Goal: Transaction & Acquisition: Book appointment/travel/reservation

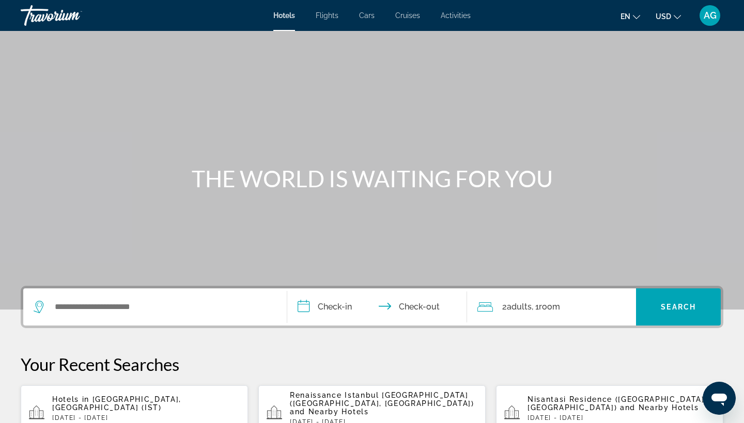
click at [675, 16] on icon "Change currency" at bounding box center [676, 17] width 7 height 4
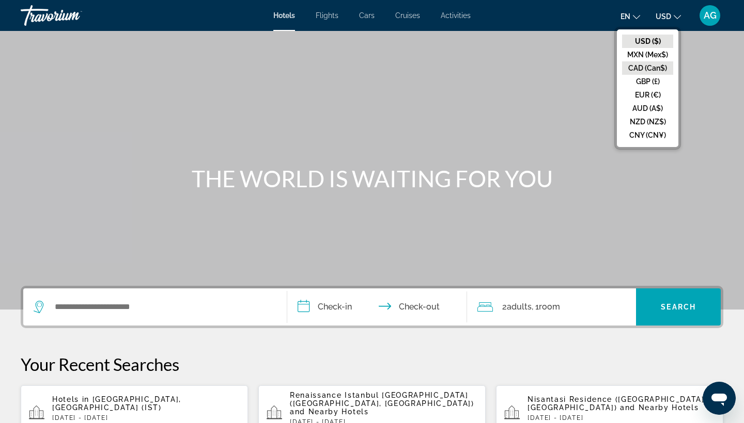
click at [654, 65] on button "CAD (Can$)" at bounding box center [647, 67] width 51 height 13
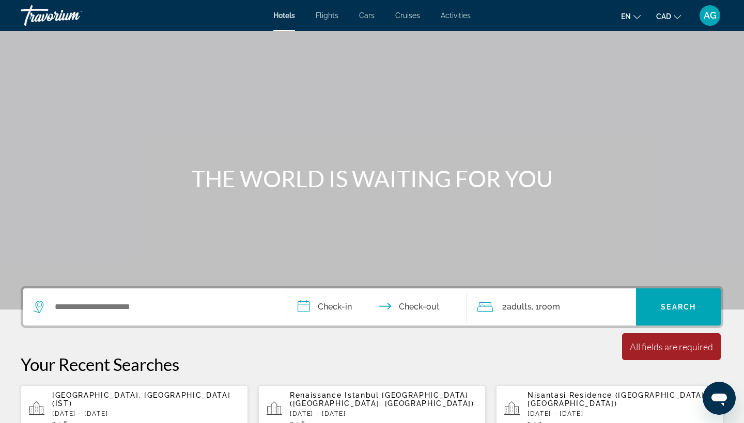
scroll to position [138, 0]
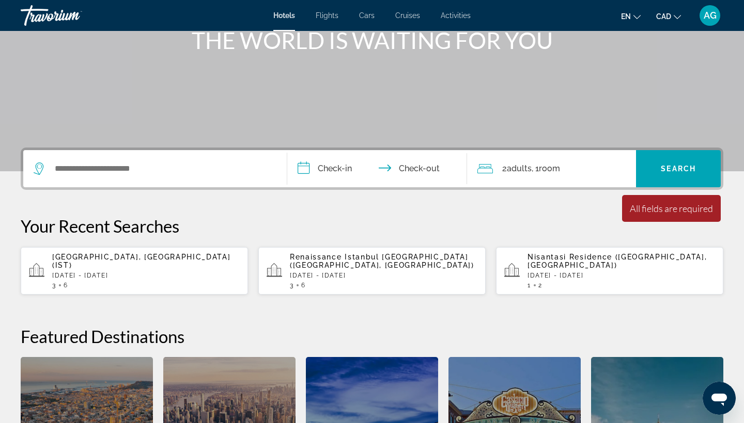
click at [182, 272] on p "[DATE] - [DATE]" at bounding box center [145, 275] width 187 height 7
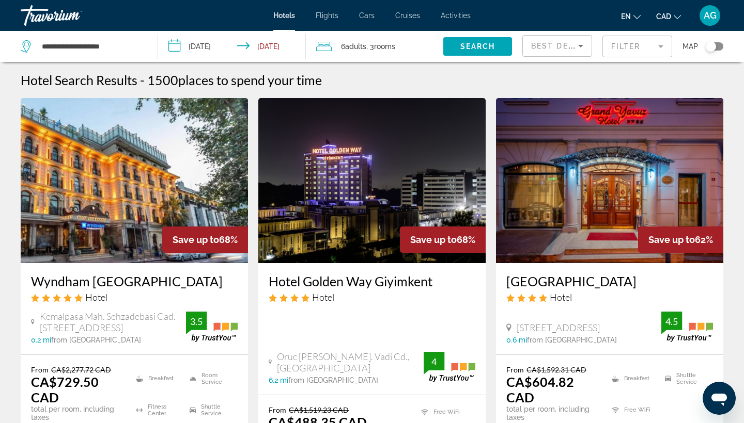
click at [643, 43] on mat-form-field "Filter" at bounding box center [637, 47] width 70 height 22
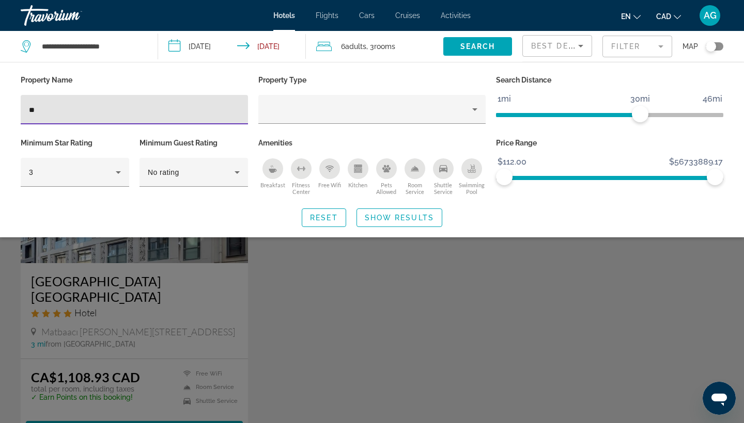
type input "*"
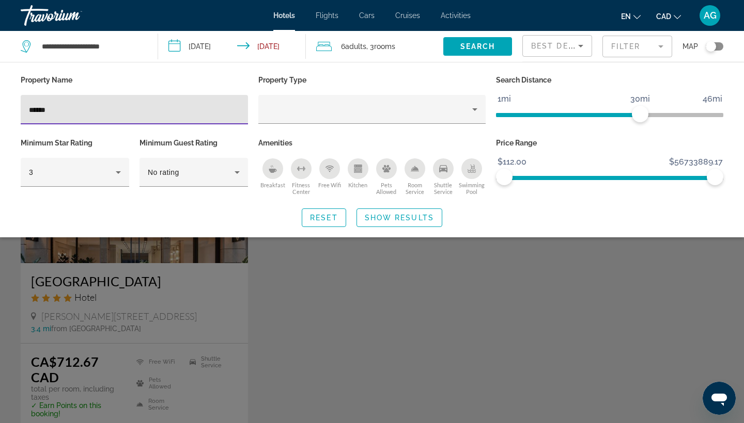
type input "******"
click at [215, 321] on div "Search widget" at bounding box center [372, 289] width 744 height 269
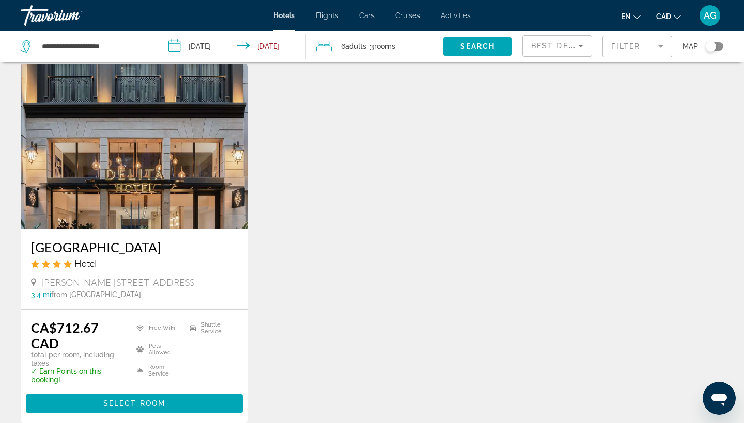
scroll to position [34, 0]
click at [186, 187] on img "Main content" at bounding box center [134, 146] width 227 height 165
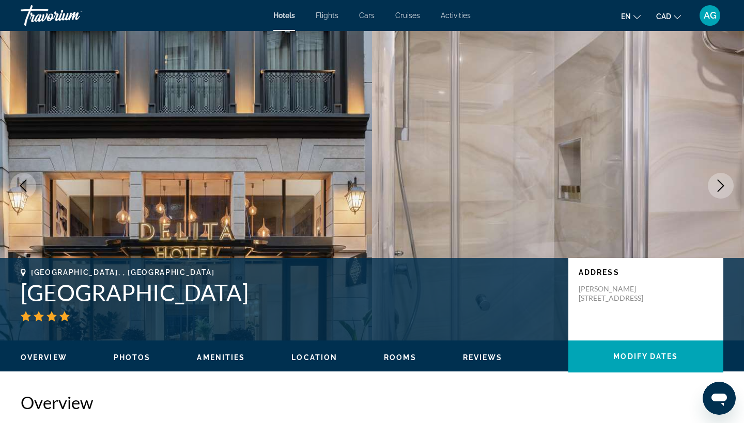
click at [721, 189] on icon "Next image" at bounding box center [720, 186] width 12 height 12
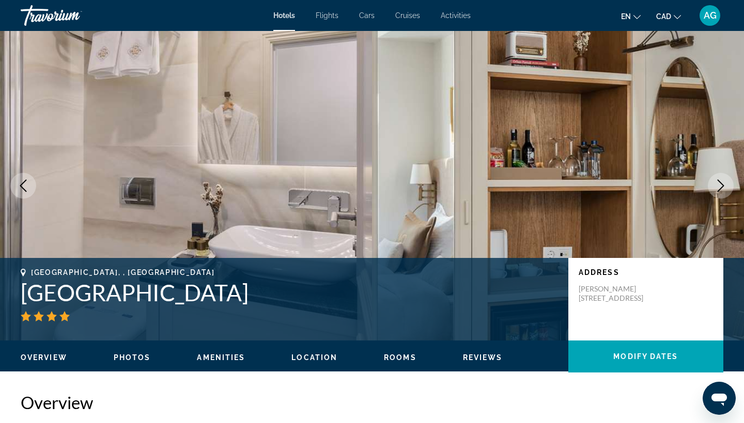
click at [721, 190] on icon "Next image" at bounding box center [720, 186] width 12 height 12
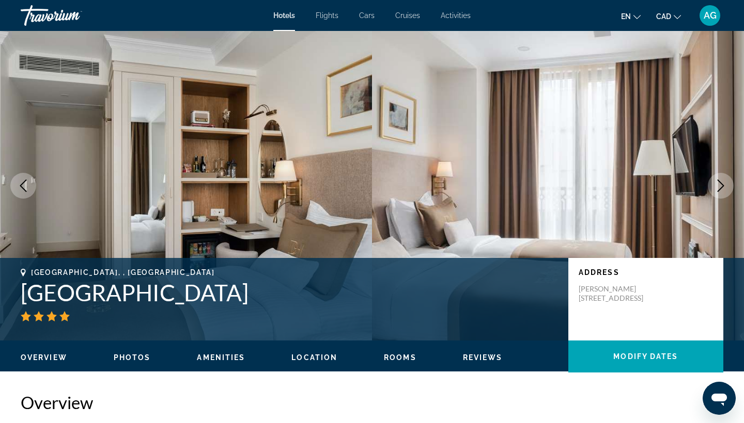
click at [721, 190] on icon "Next image" at bounding box center [720, 186] width 12 height 12
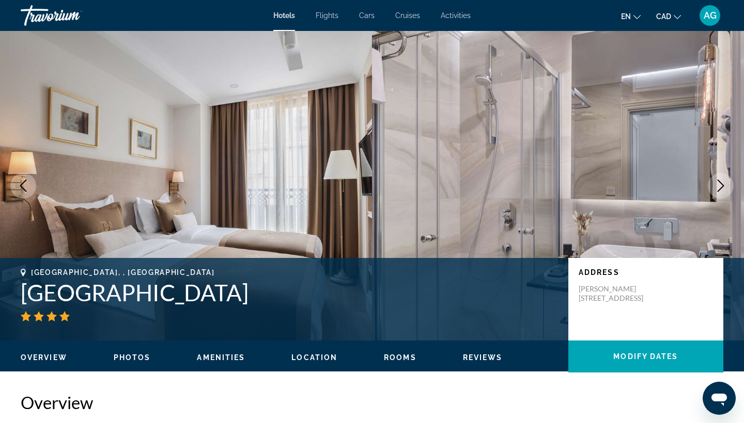
click at [721, 190] on icon "Next image" at bounding box center [720, 186] width 12 height 12
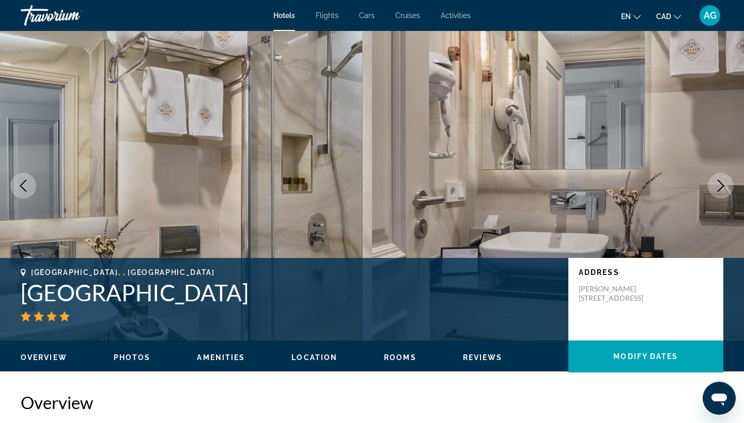
click at [722, 190] on icon "Next image" at bounding box center [720, 186] width 12 height 12
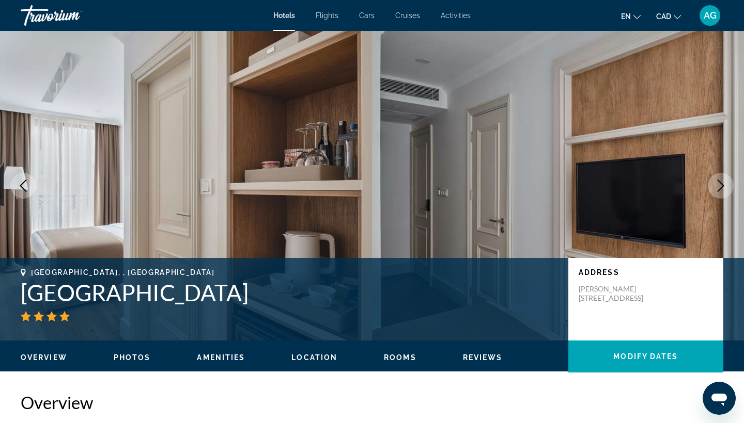
click at [721, 190] on icon "Next image" at bounding box center [720, 186] width 12 height 12
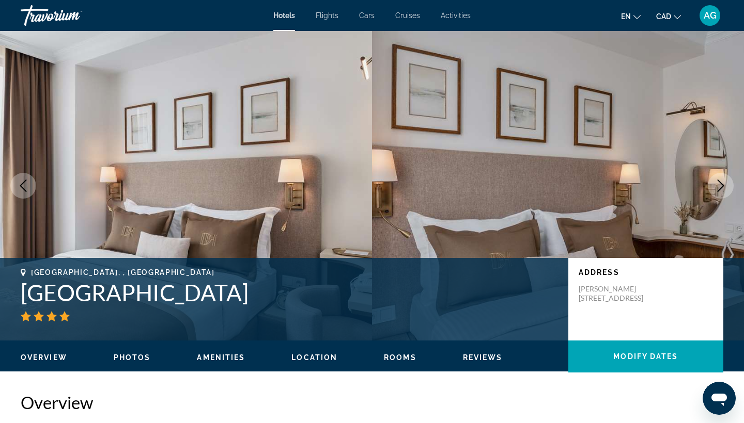
click at [721, 190] on icon "Next image" at bounding box center [720, 186] width 12 height 12
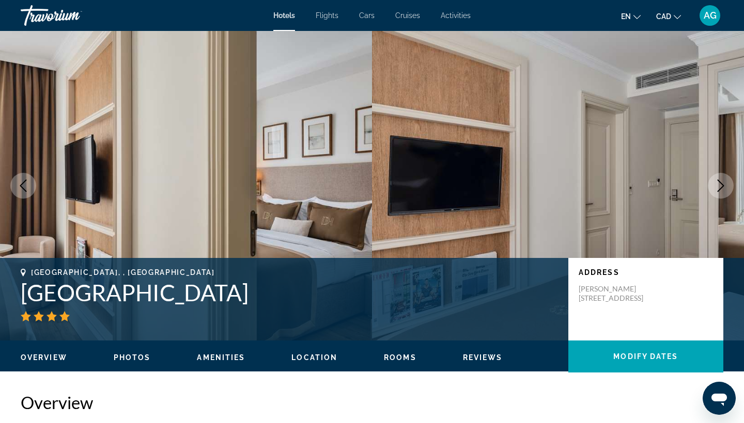
click at [721, 190] on icon "Next image" at bounding box center [720, 186] width 12 height 12
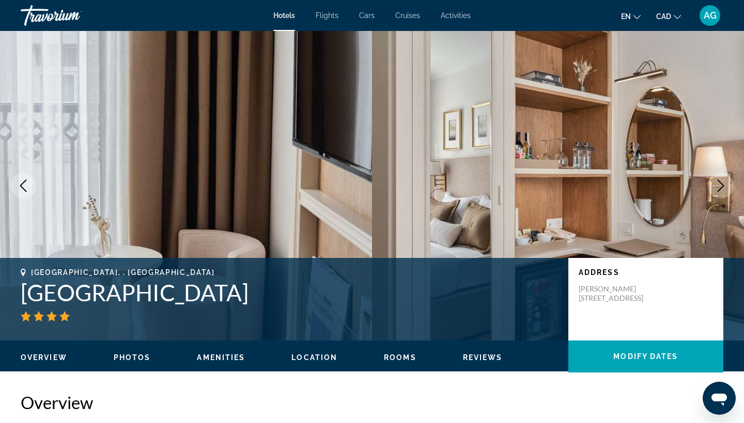
click at [721, 190] on icon "Next image" at bounding box center [720, 186] width 12 height 12
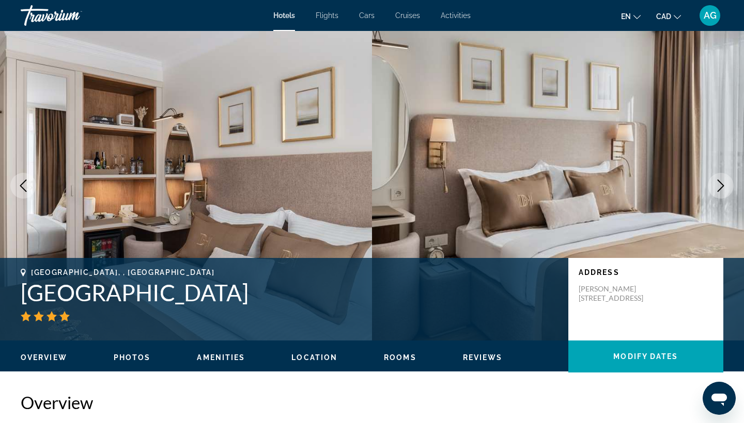
click at [721, 190] on icon "Next image" at bounding box center [720, 186] width 12 height 12
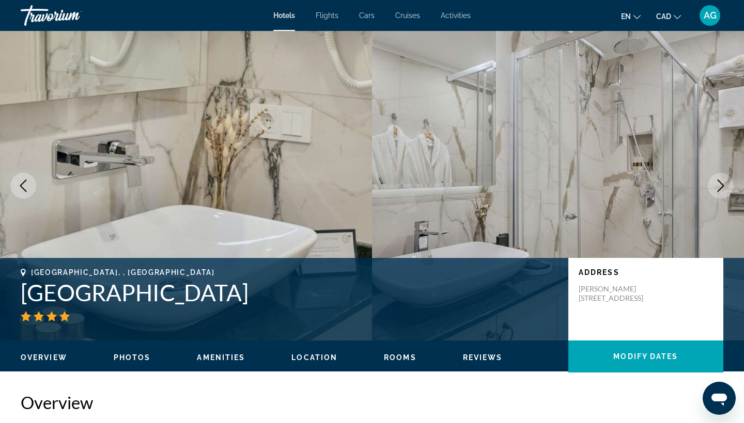
click at [721, 190] on icon "Next image" at bounding box center [720, 186] width 12 height 12
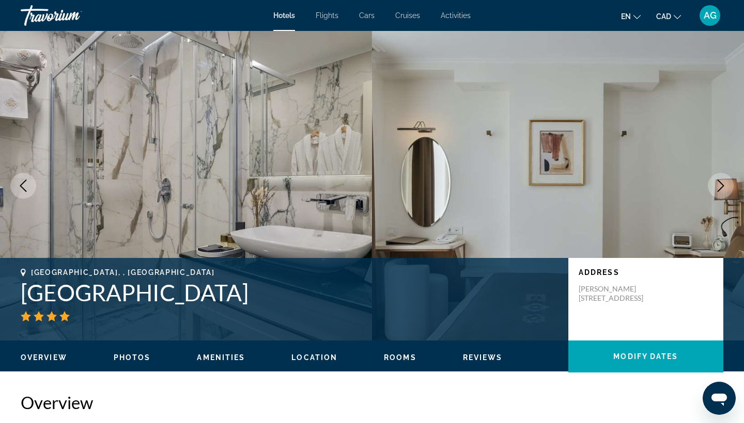
click at [721, 190] on icon "Next image" at bounding box center [720, 186] width 12 height 12
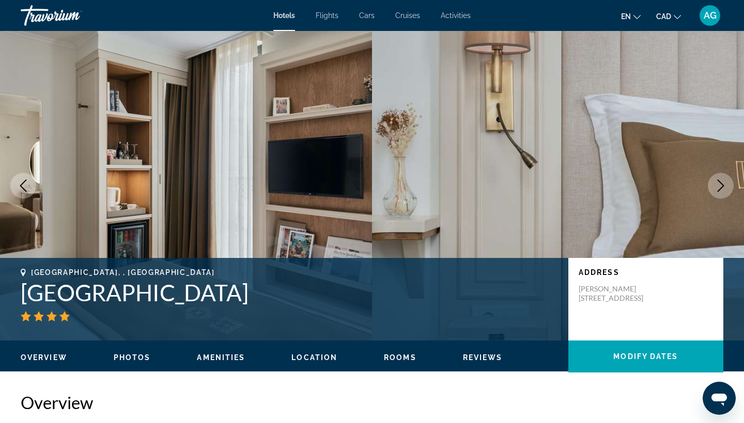
click at [721, 190] on icon "Next image" at bounding box center [720, 186] width 12 height 12
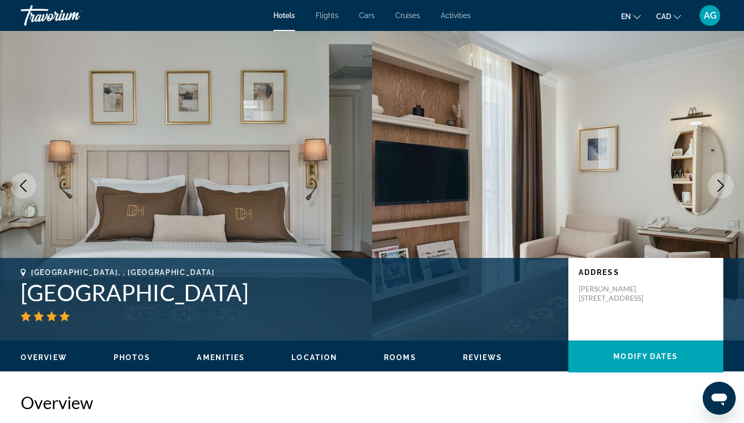
click at [721, 190] on icon "Next image" at bounding box center [720, 186] width 12 height 12
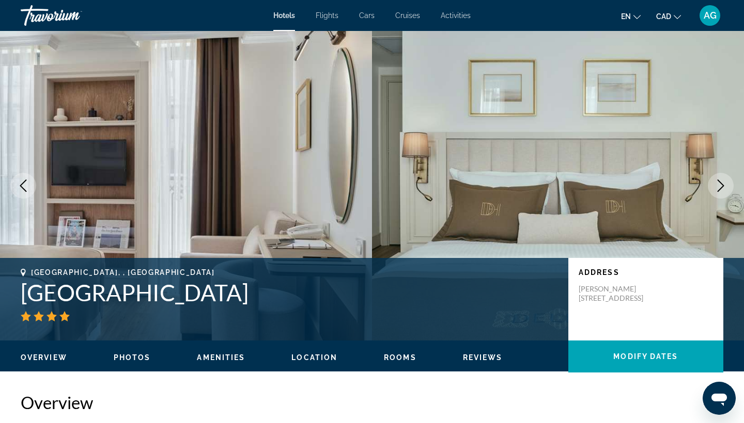
click at [721, 190] on icon "Next image" at bounding box center [720, 186] width 12 height 12
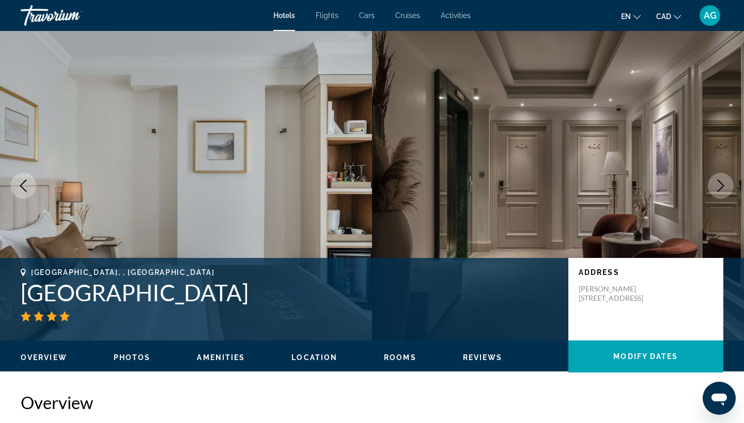
click at [721, 190] on icon "Next image" at bounding box center [720, 186] width 12 height 12
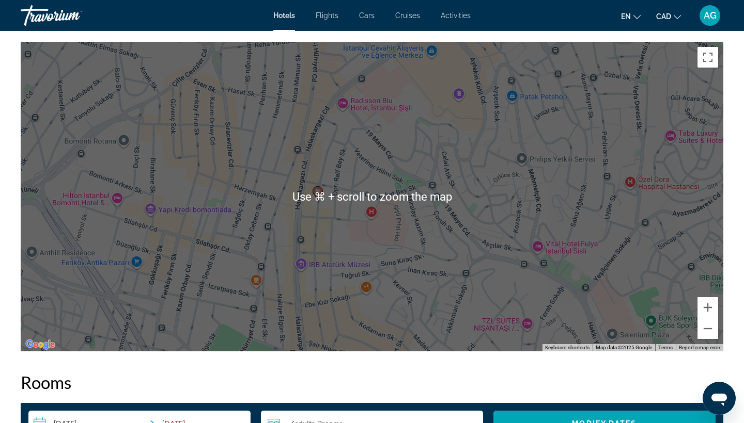
scroll to position [995, 0]
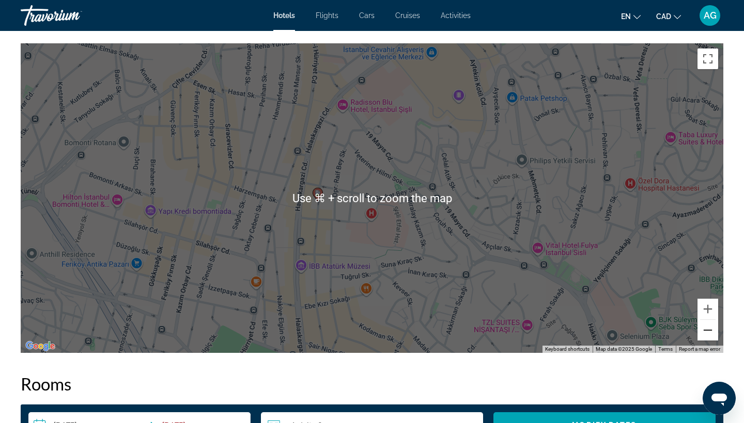
click at [707, 335] on button "Zoom out" at bounding box center [707, 330] width 21 height 21
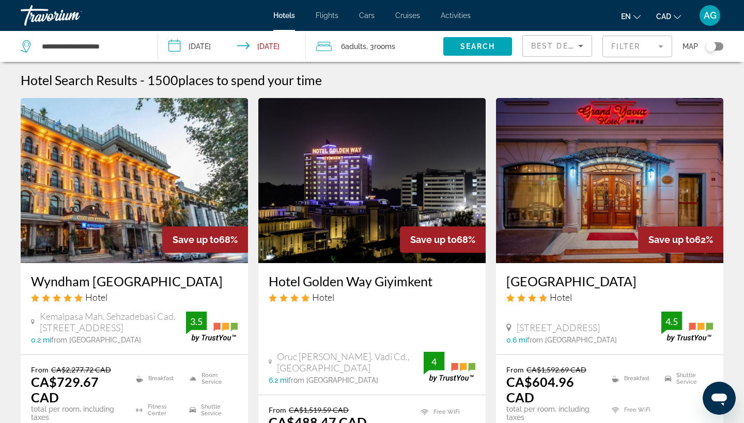
click at [623, 48] on mat-form-field "Filter" at bounding box center [637, 47] width 70 height 22
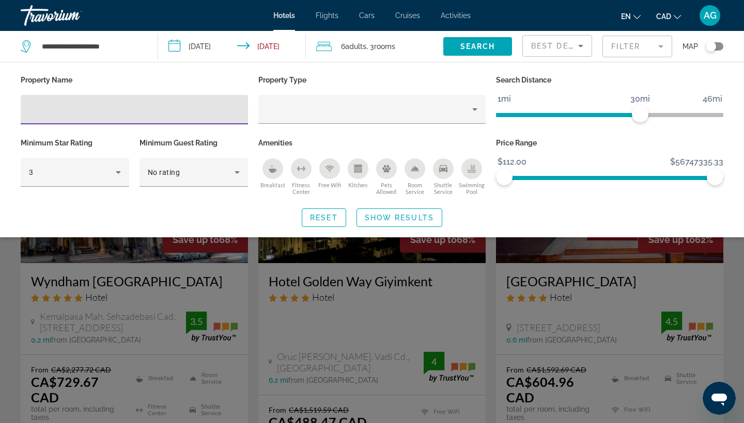
type input "*"
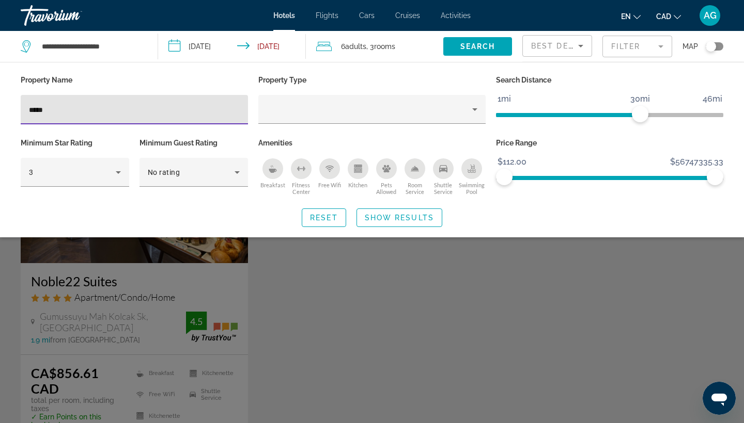
type input "*****"
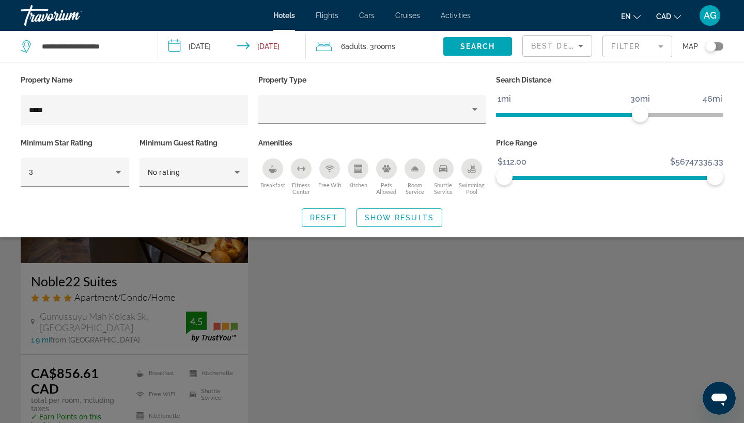
click at [223, 367] on div "Search widget" at bounding box center [372, 289] width 744 height 269
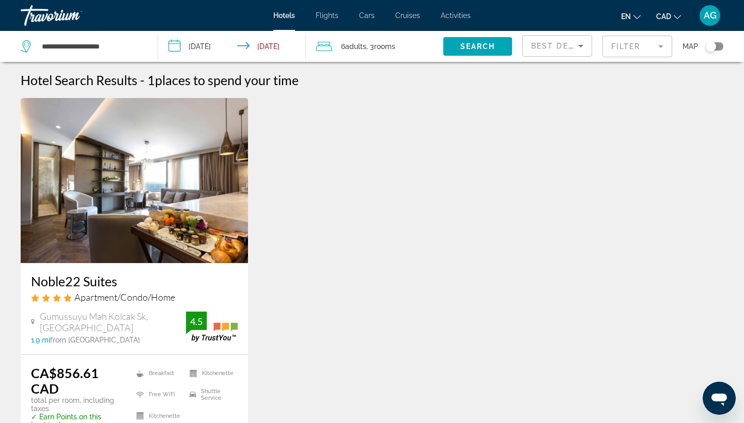
click at [189, 216] on img "Main content" at bounding box center [134, 180] width 227 height 165
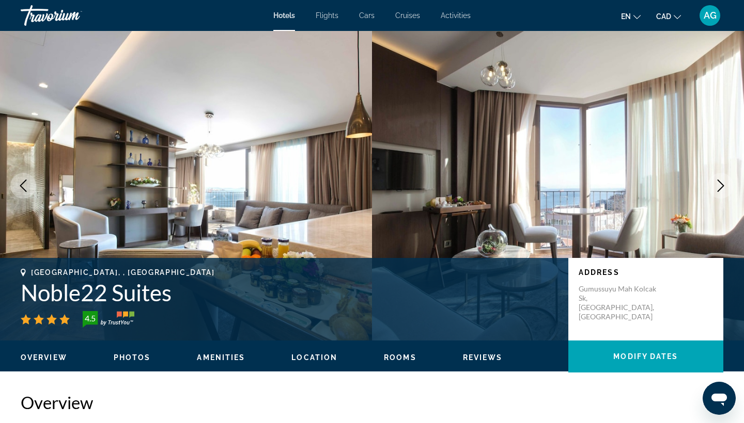
click at [715, 181] on icon "Next image" at bounding box center [720, 186] width 12 height 12
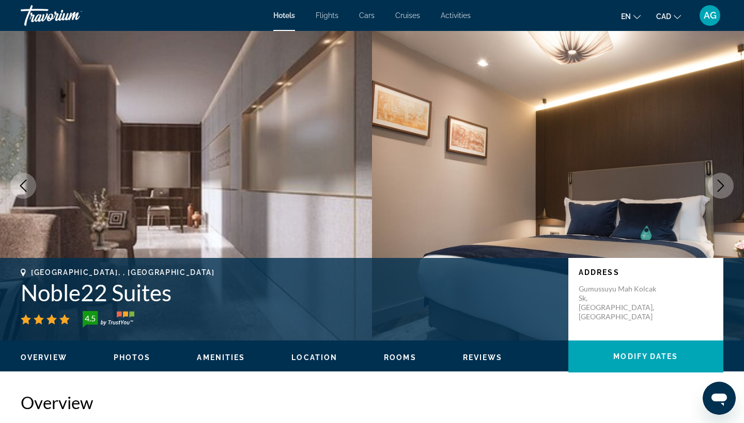
click at [715, 182] on icon "Next image" at bounding box center [720, 186] width 12 height 12
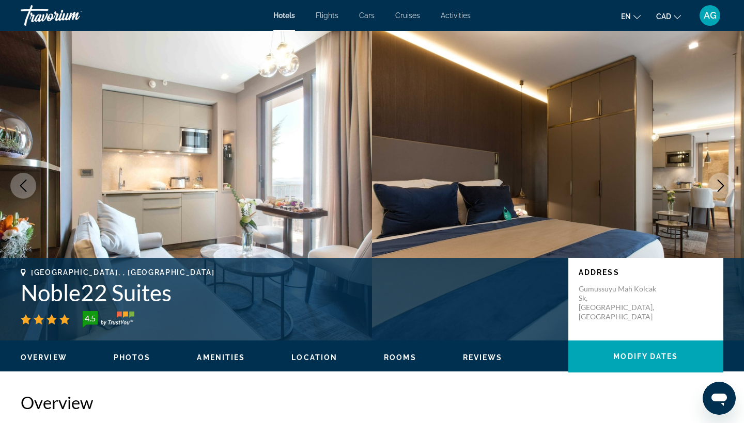
click at [715, 182] on icon "Next image" at bounding box center [720, 186] width 12 height 12
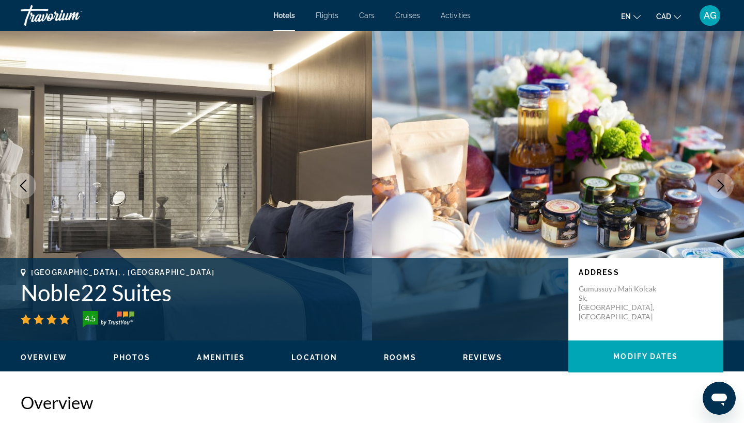
click at [715, 182] on icon "Next image" at bounding box center [720, 186] width 12 height 12
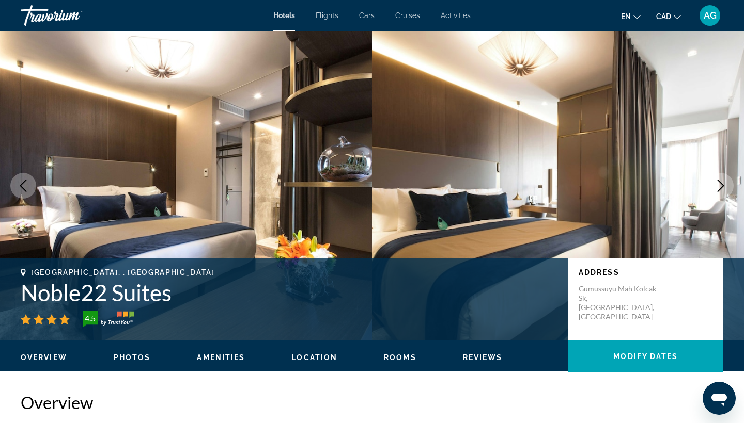
click at [715, 182] on icon "Next image" at bounding box center [720, 186] width 12 height 12
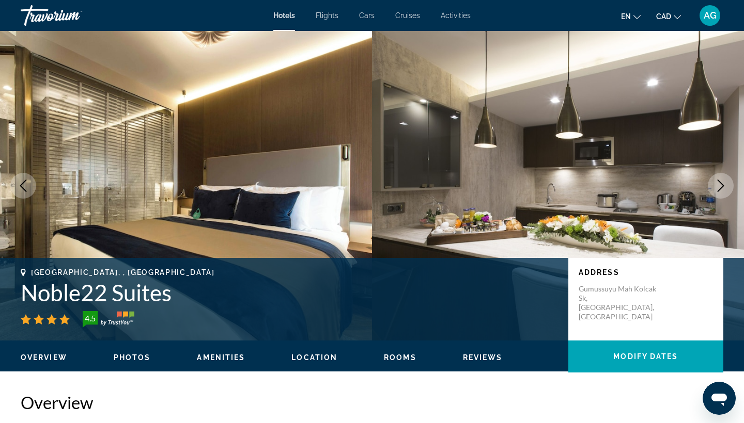
click at [715, 182] on icon "Next image" at bounding box center [720, 186] width 12 height 12
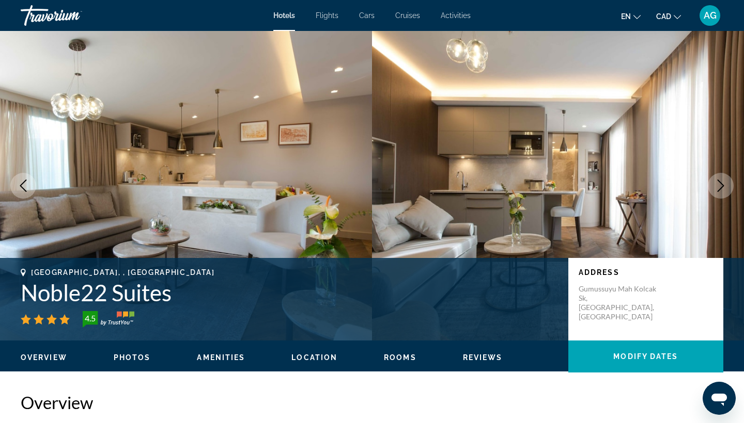
click at [715, 182] on icon "Next image" at bounding box center [720, 186] width 12 height 12
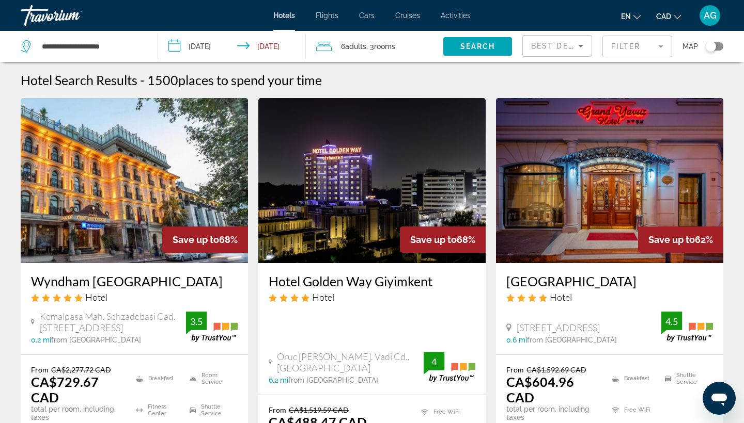
click at [644, 49] on mat-form-field "Filter" at bounding box center [637, 47] width 70 height 22
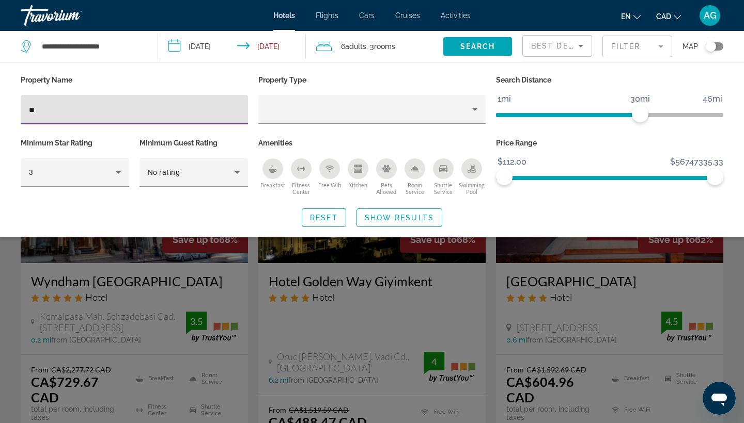
type input "***"
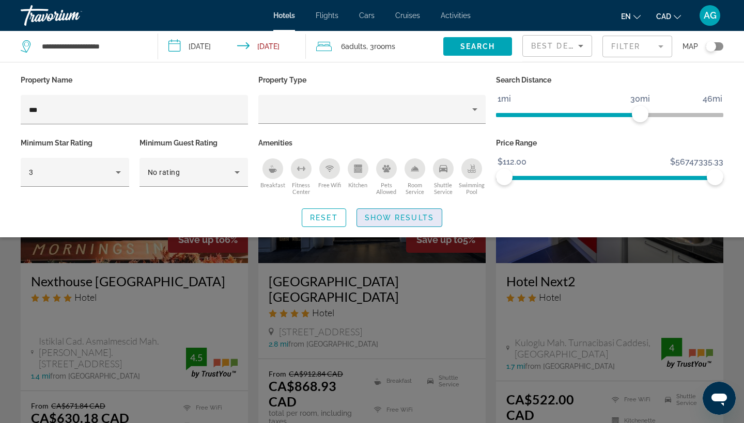
click at [403, 220] on span "Show Results" at bounding box center [399, 218] width 69 height 8
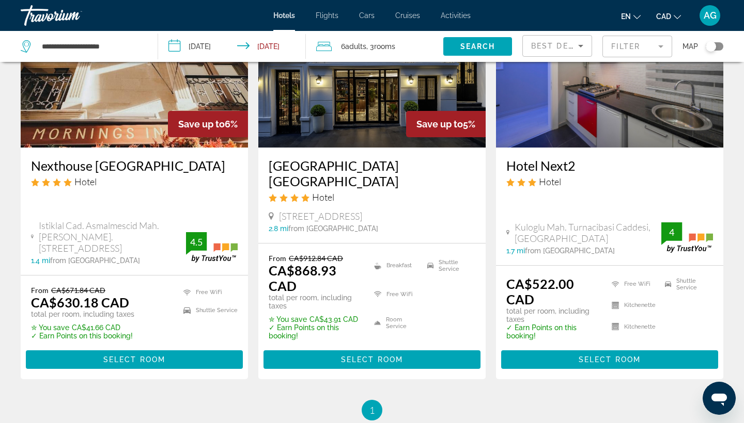
scroll to position [120, 0]
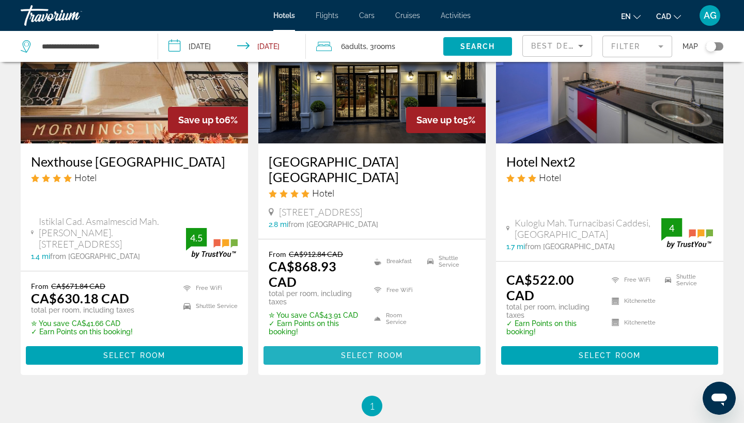
click at [376, 352] on span "Select Room" at bounding box center [372, 356] width 62 height 8
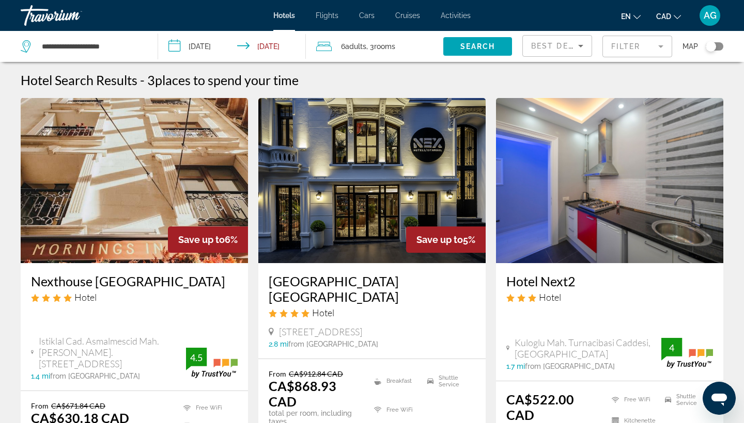
click at [637, 44] on mat-form-field "Filter" at bounding box center [637, 47] width 70 height 22
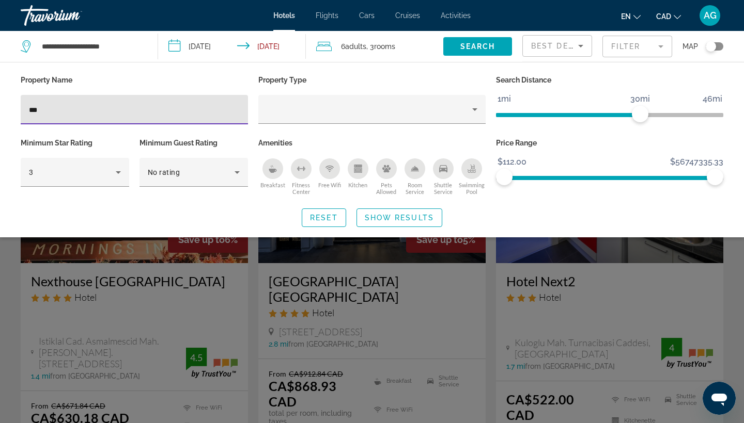
click at [166, 109] on input "***" at bounding box center [134, 110] width 211 height 12
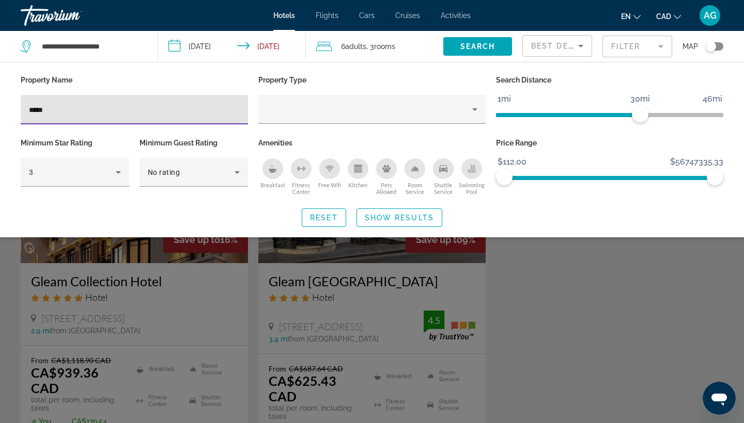
type input "*****"
click at [187, 337] on div "Search widget" at bounding box center [372, 289] width 744 height 269
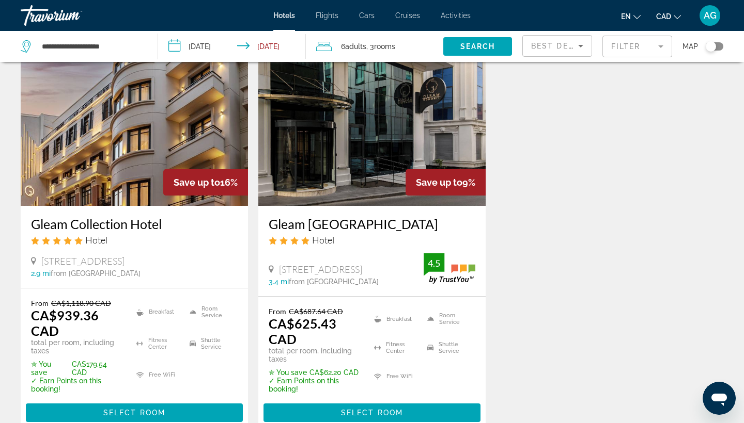
scroll to position [58, 0]
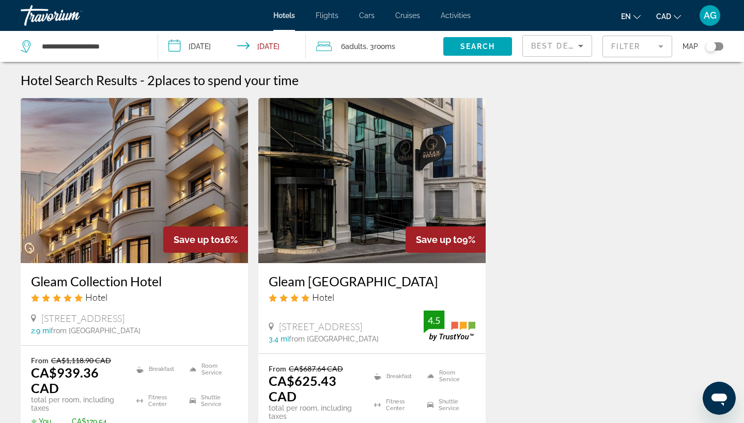
click at [634, 54] on mat-form-field "Filter" at bounding box center [637, 47] width 70 height 22
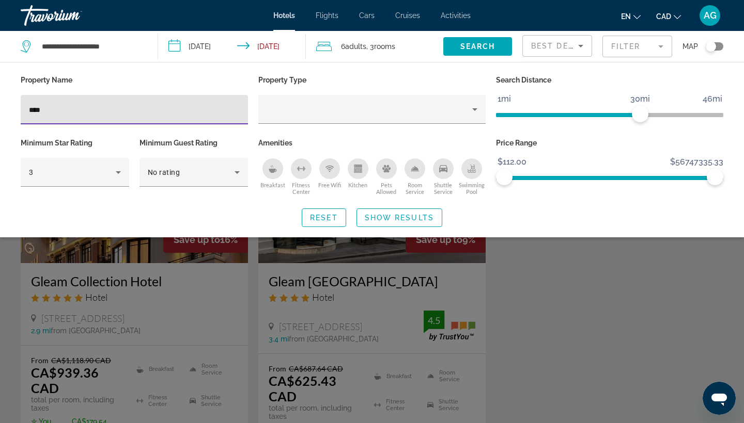
click at [170, 110] on input "****" at bounding box center [134, 110] width 211 height 12
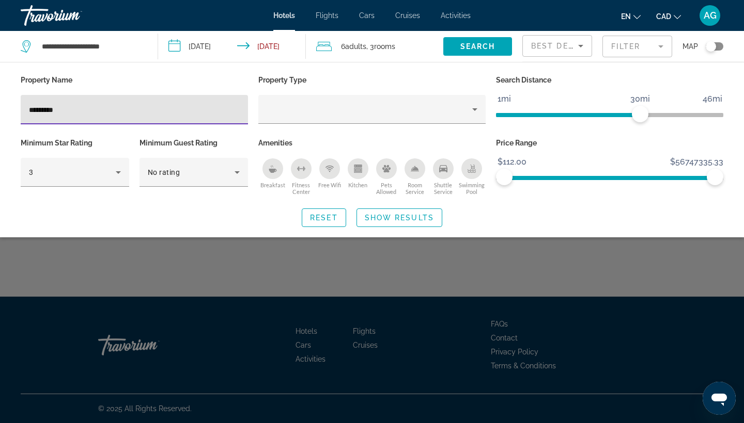
type input "*********"
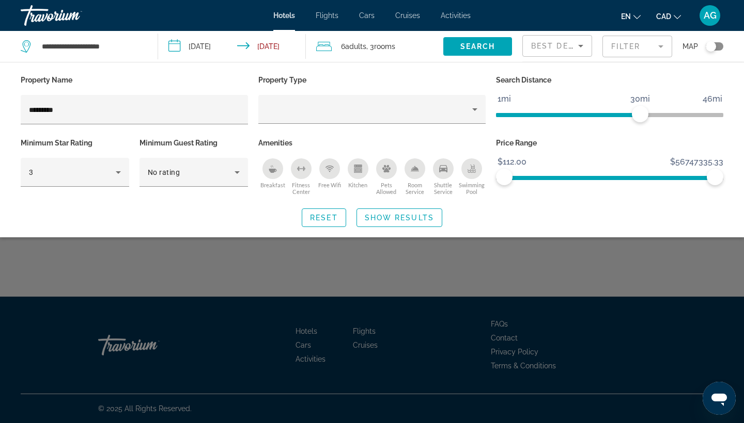
click at [203, 268] on div "Search widget" at bounding box center [372, 289] width 744 height 269
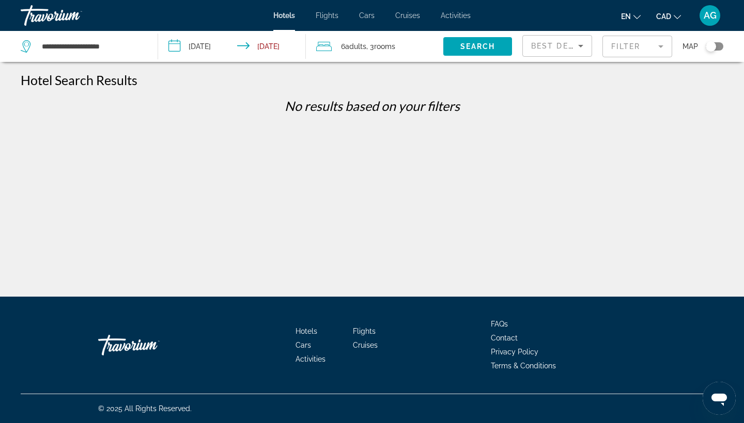
click at [625, 51] on mat-form-field "Filter" at bounding box center [637, 47] width 70 height 22
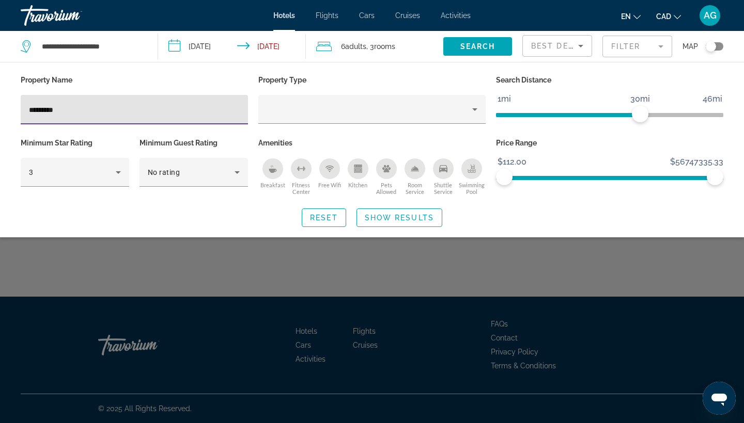
drag, startPoint x: 43, startPoint y: 108, endPoint x: 0, endPoint y: 105, distance: 43.0
click at [0, 106] on div "Property Name ********* Property Type Search Distance 1mi 46mi 30mi Minimum Sta…" at bounding box center [372, 150] width 744 height 154
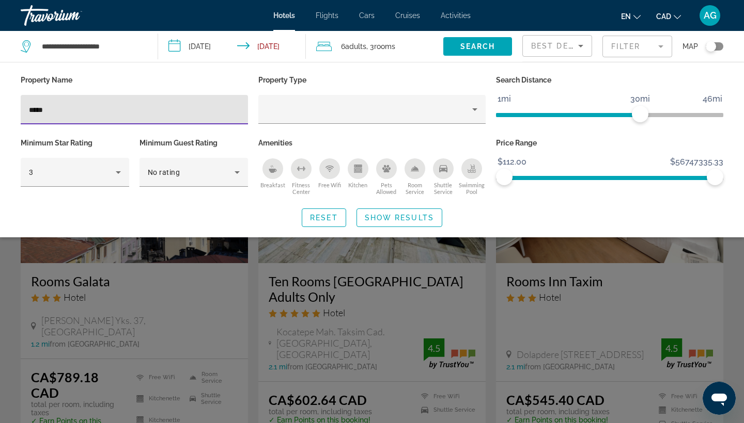
type input "*****"
click at [231, 315] on div "Search widget" at bounding box center [372, 289] width 744 height 269
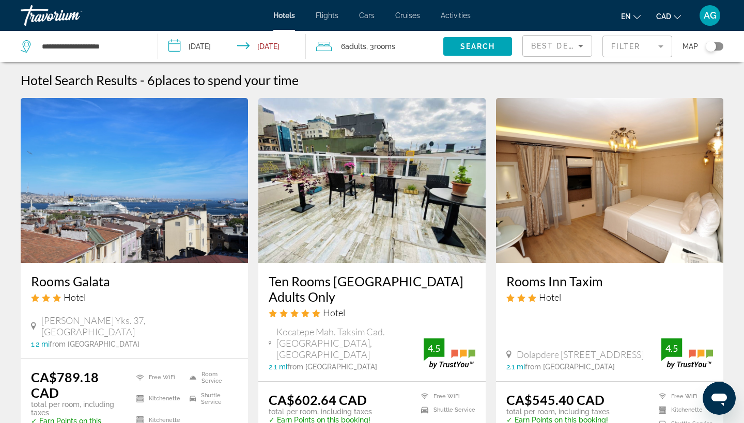
click at [648, 41] on mat-form-field "Filter" at bounding box center [637, 47] width 70 height 22
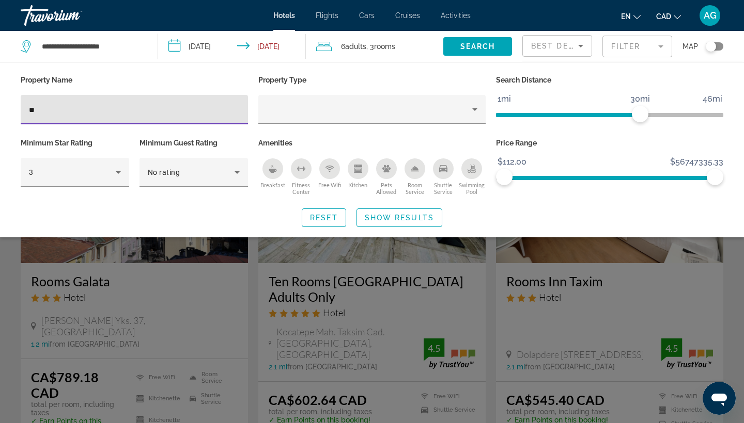
type input "*"
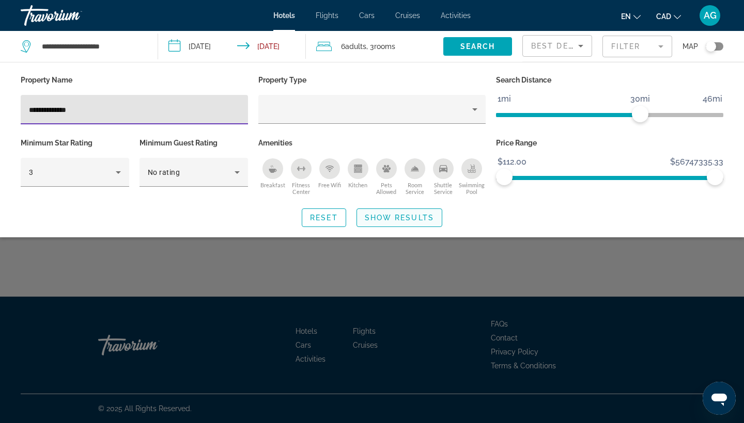
type input "**********"
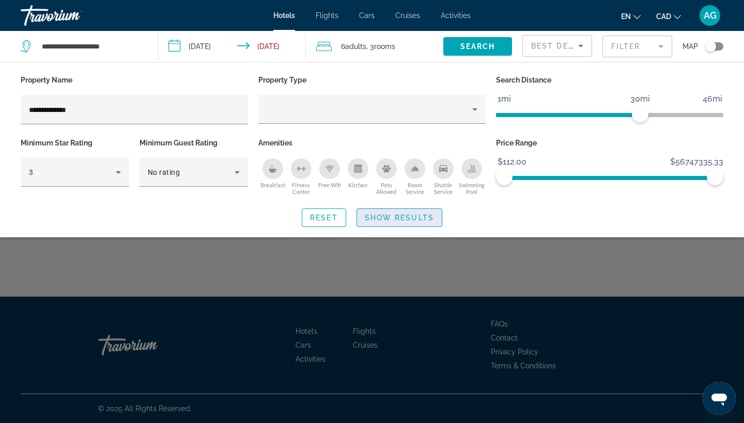
click at [379, 223] on span "Search widget" at bounding box center [399, 218] width 85 height 25
